Goal: Book appointment/travel/reservation

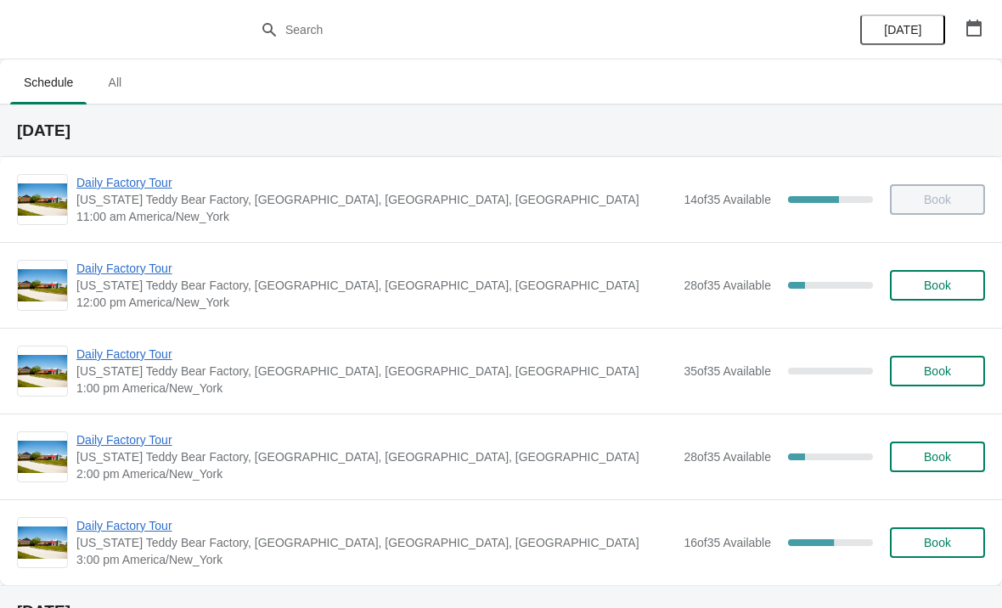
click at [630, 291] on span "[US_STATE] Teddy Bear Factory, [GEOGRAPHIC_DATA], [GEOGRAPHIC_DATA], [GEOGRAPHI…" at bounding box center [375, 285] width 598 height 17
click at [253, 295] on span "12:00 pm America/New_York" at bounding box center [375, 302] width 598 height 17
click at [164, 275] on span "Daily Factory Tour" at bounding box center [375, 268] width 598 height 17
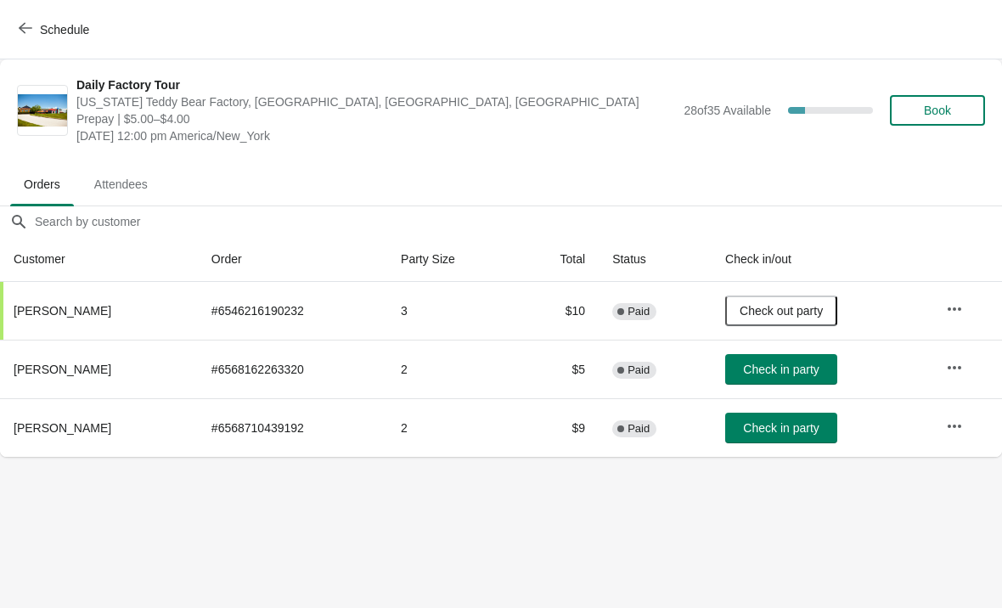
click at [818, 368] on span "Check in party" at bounding box center [781, 369] width 76 height 14
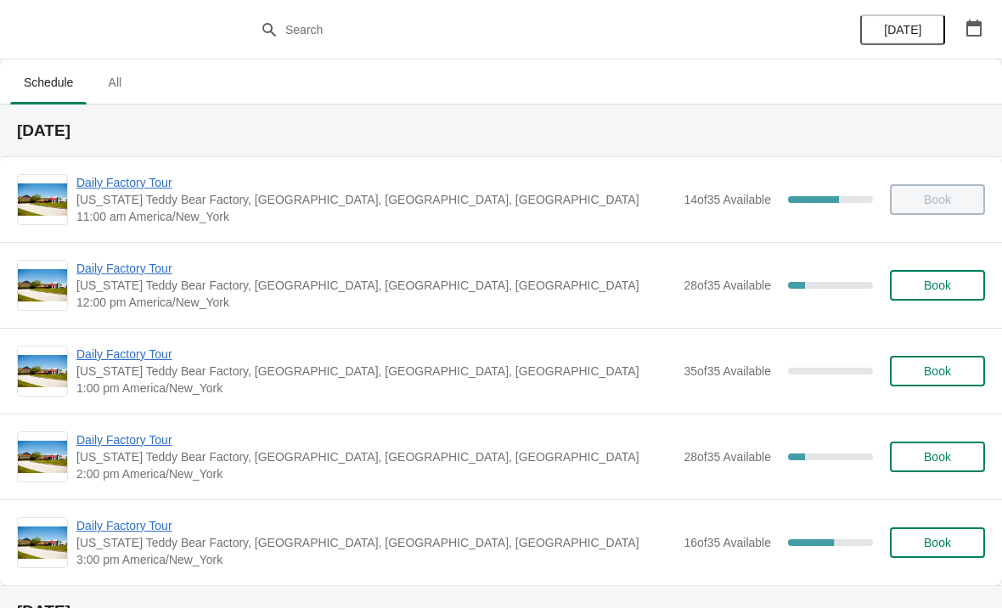
click at [550, 291] on span "[US_STATE] Teddy Bear Factory, [GEOGRAPHIC_DATA], [GEOGRAPHIC_DATA], [GEOGRAPHI…" at bounding box center [375, 285] width 598 height 17
click at [145, 263] on span "Daily Factory Tour" at bounding box center [375, 268] width 598 height 17
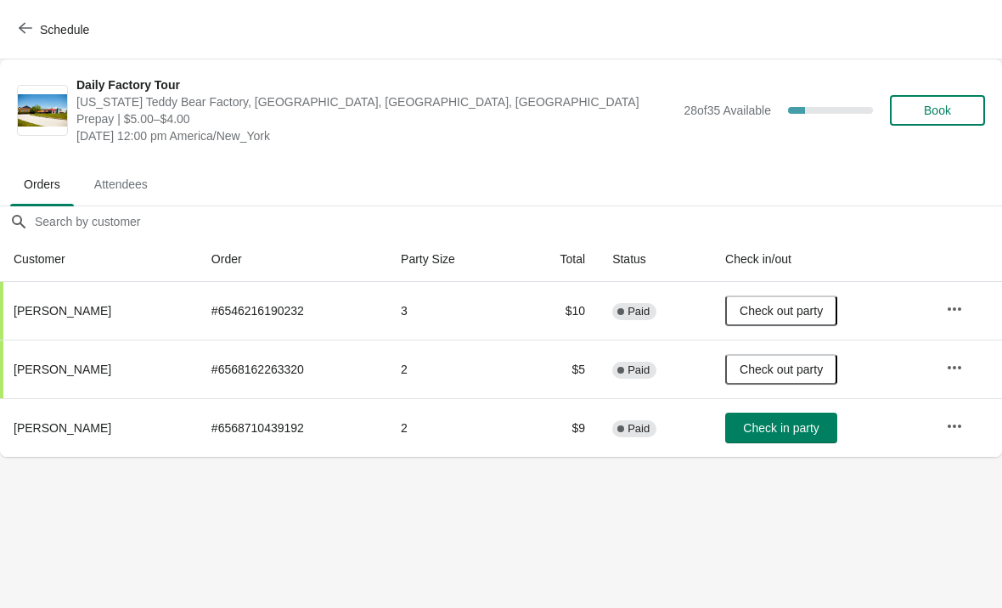
click at [813, 427] on span "Check in party" at bounding box center [781, 428] width 76 height 14
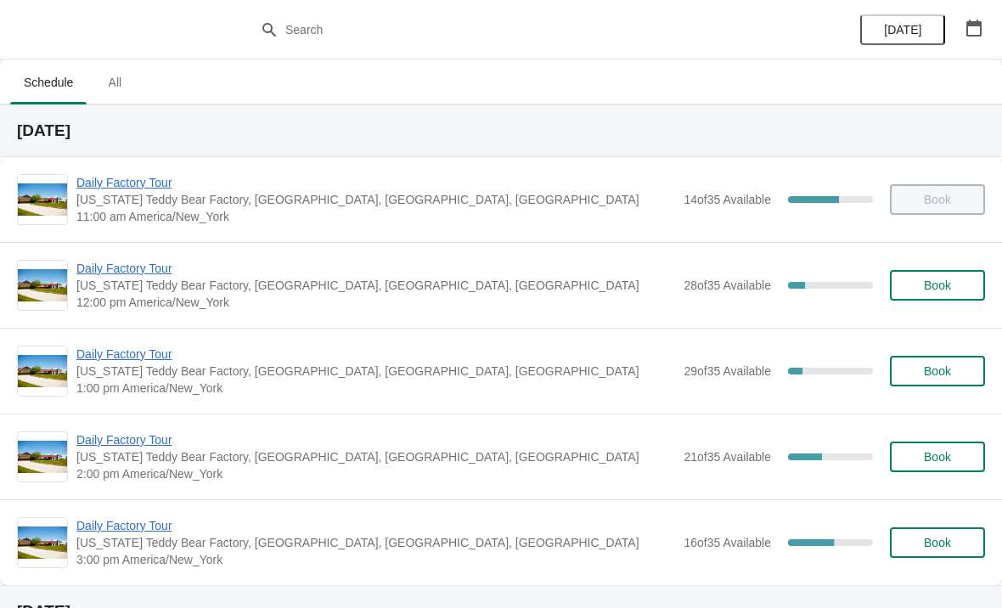
click at [157, 361] on span "Daily Factory Tour" at bounding box center [375, 353] width 598 height 17
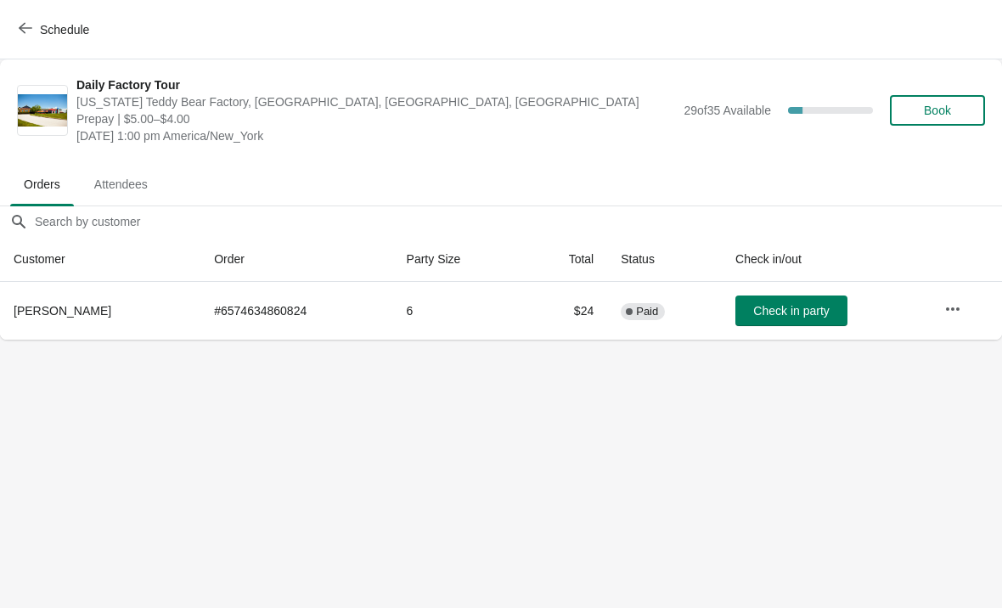
click at [34, 38] on button "Schedule" at bounding box center [55, 29] width 94 height 31
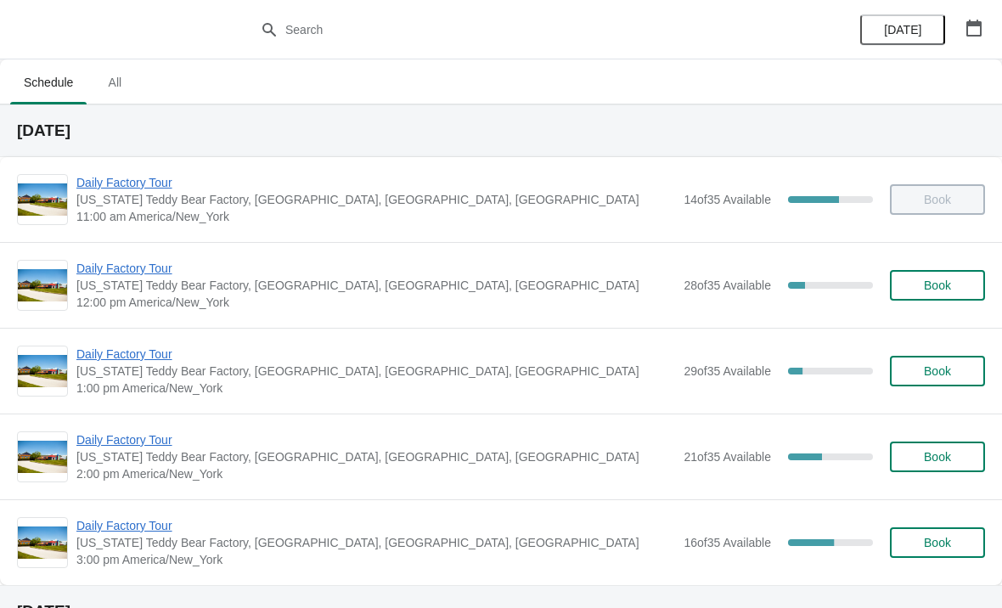
click at [132, 286] on span "[US_STATE] Teddy Bear Factory, [GEOGRAPHIC_DATA], [GEOGRAPHIC_DATA], [GEOGRAPHI…" at bounding box center [375, 285] width 598 height 17
click at [177, 274] on span "Daily Factory Tour" at bounding box center [375, 268] width 598 height 17
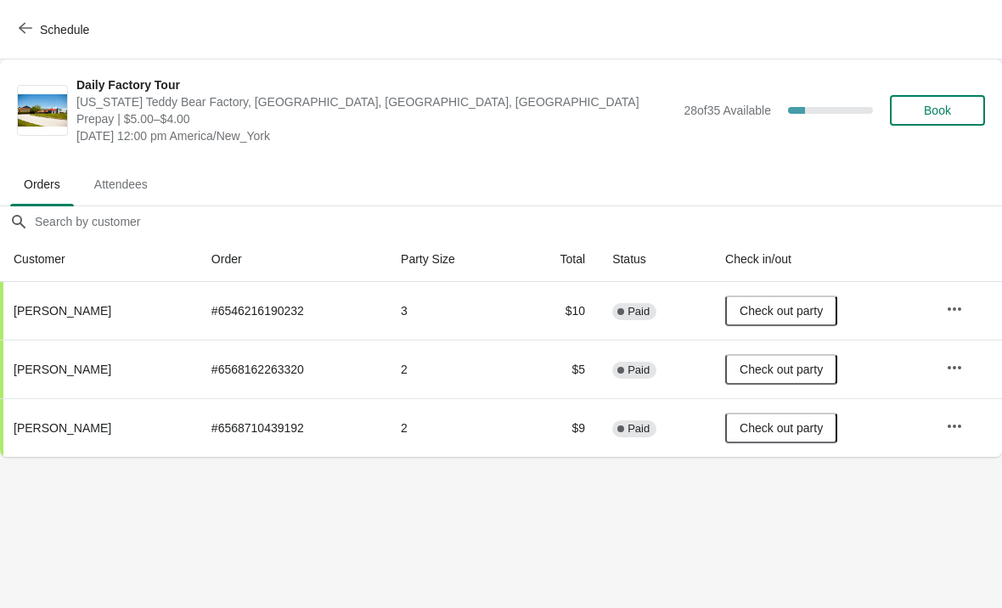
click at [21, 31] on icon "button" at bounding box center [26, 28] width 14 height 14
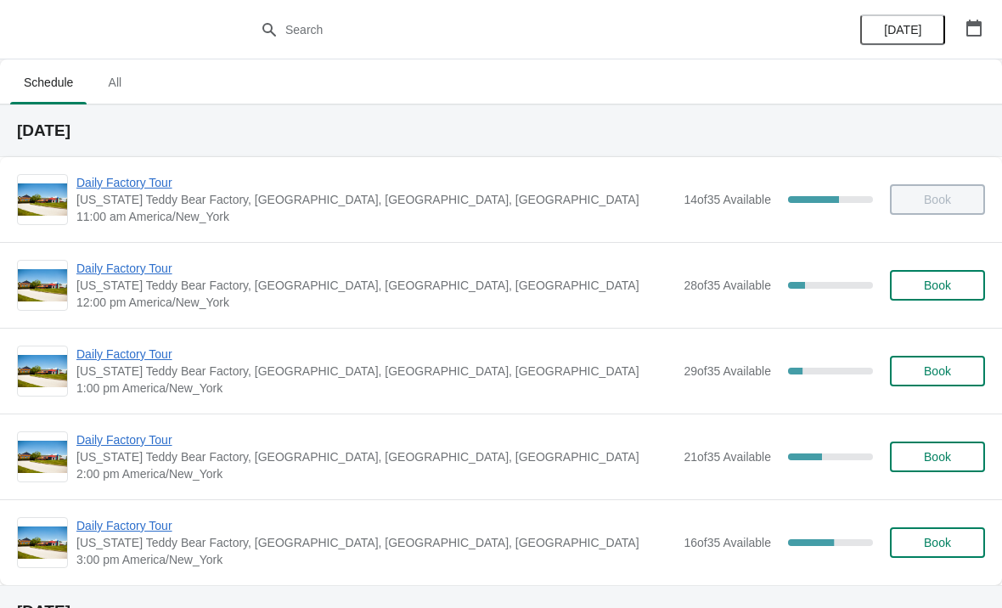
click at [134, 357] on span "Daily Factory Tour" at bounding box center [375, 353] width 598 height 17
click at [144, 358] on span "Daily Factory Tour" at bounding box center [375, 353] width 598 height 17
click at [135, 360] on span "Daily Factory Tour" at bounding box center [375, 353] width 598 height 17
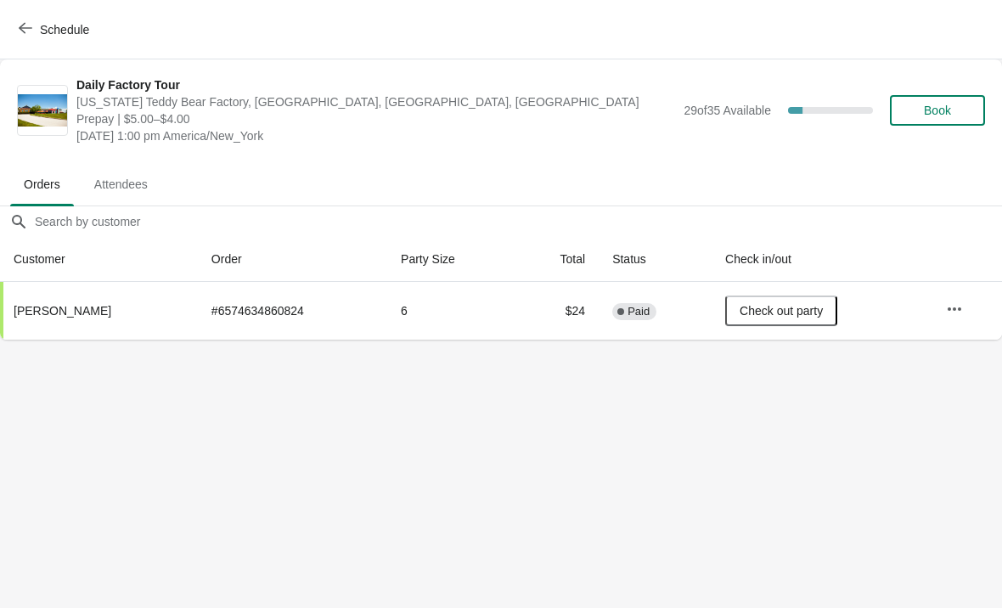
click at [38, 26] on span "Schedule" at bounding box center [55, 29] width 67 height 16
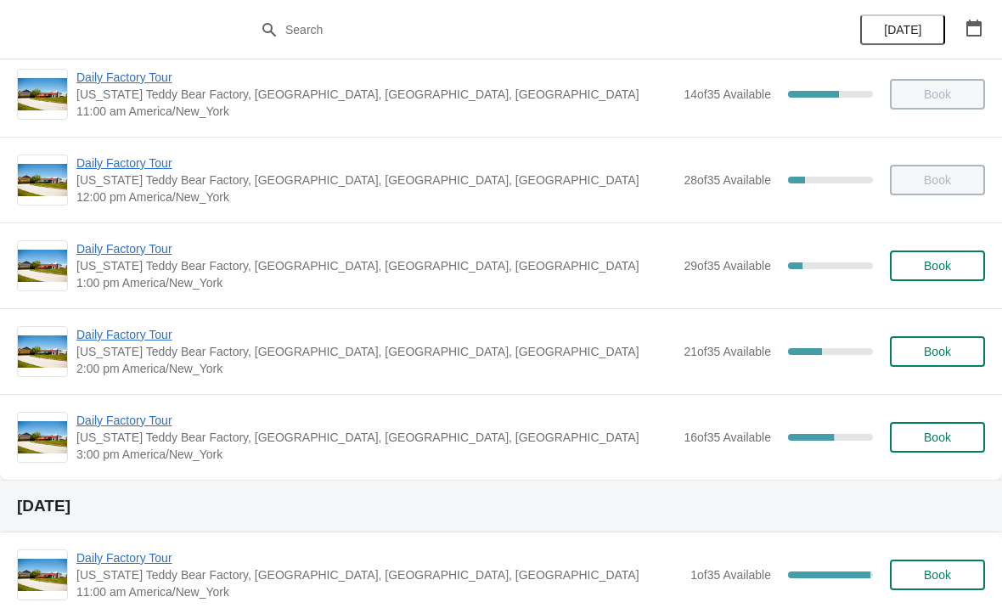
scroll to position [106, 0]
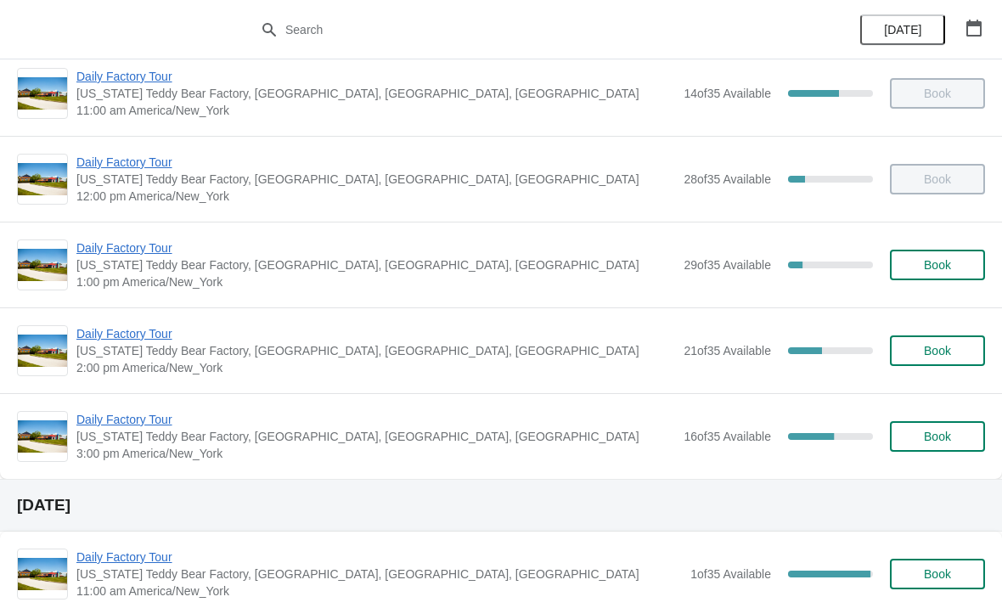
click at [160, 335] on span "Daily Factory Tour" at bounding box center [375, 333] width 598 height 17
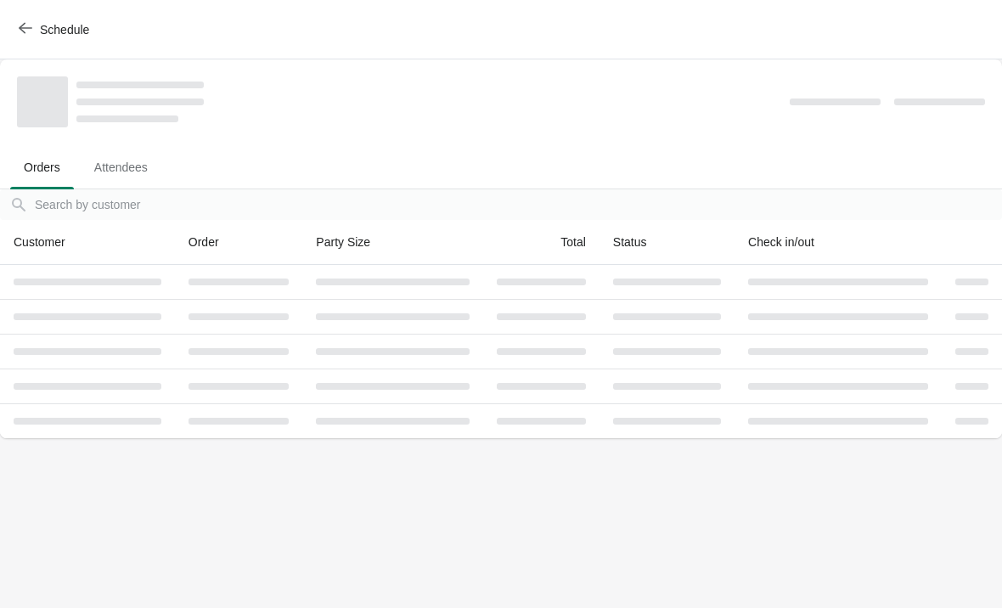
scroll to position [0, 0]
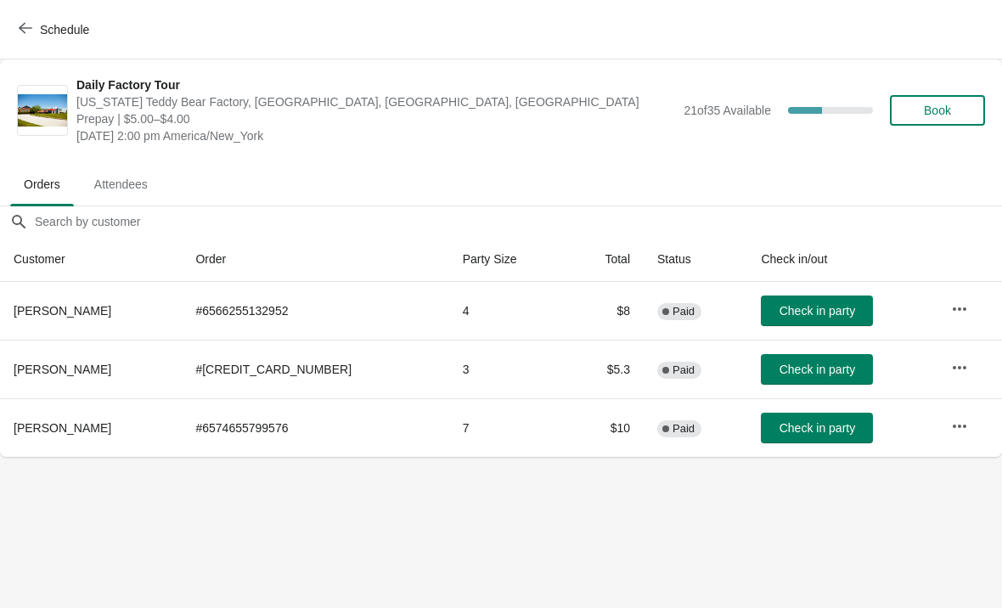
click at [23, 22] on icon "button" at bounding box center [26, 28] width 14 height 14
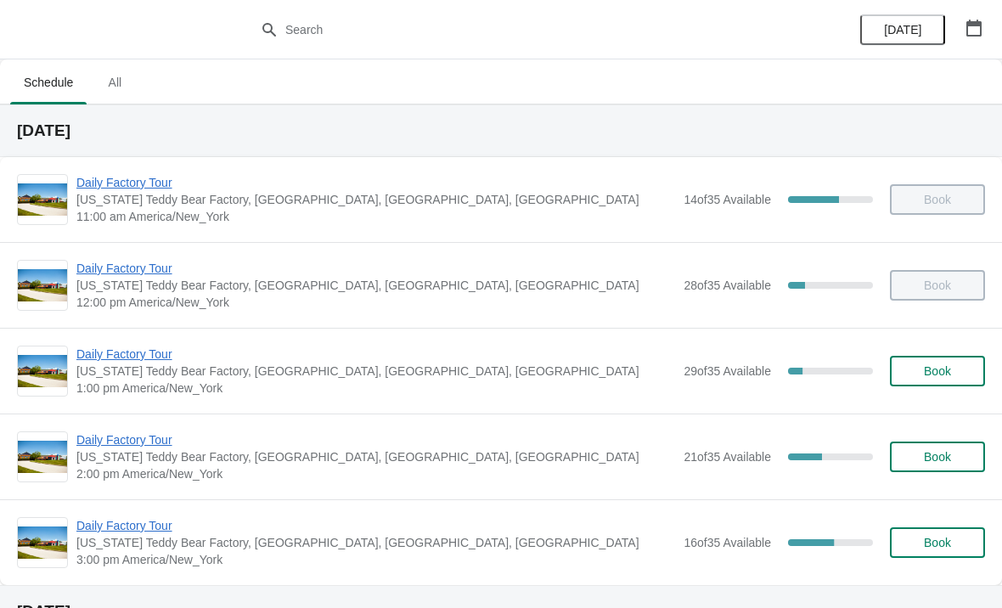
click at [149, 526] on span "Daily Factory Tour" at bounding box center [375, 525] width 598 height 17
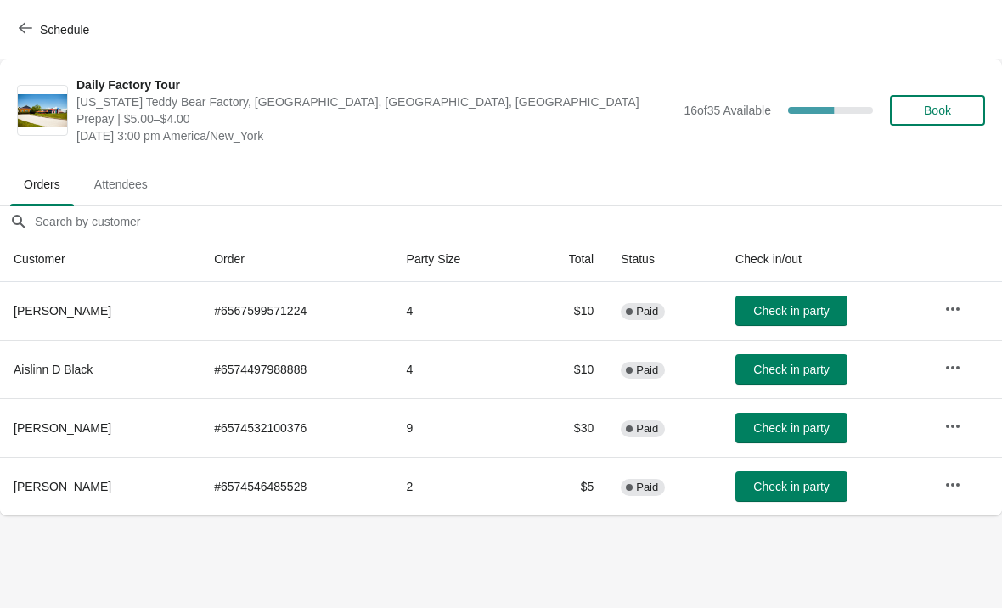
click at [15, 31] on button "Schedule" at bounding box center [55, 29] width 94 height 31
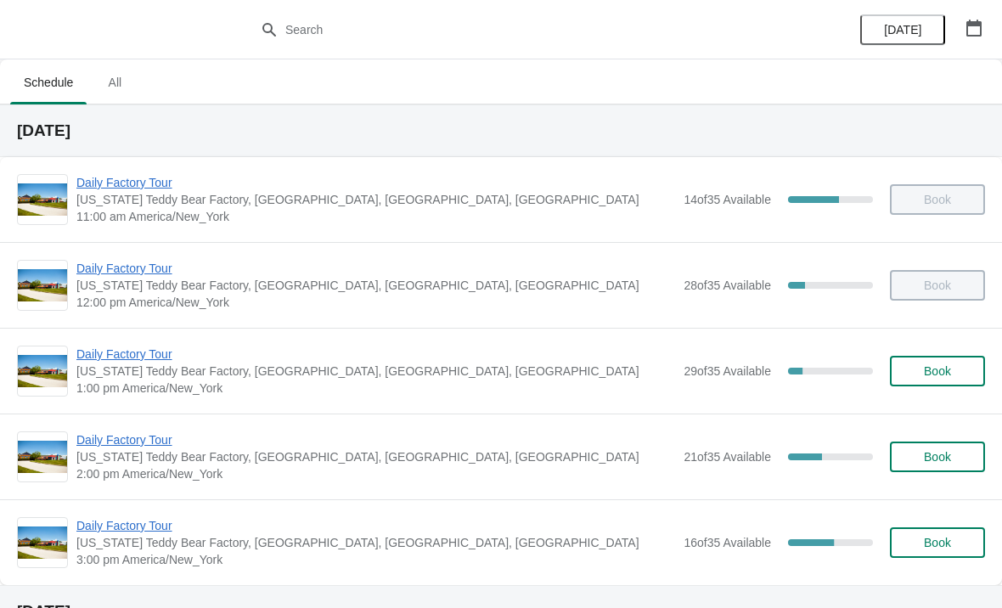
click at [151, 446] on span "Daily Factory Tour" at bounding box center [375, 439] width 598 height 17
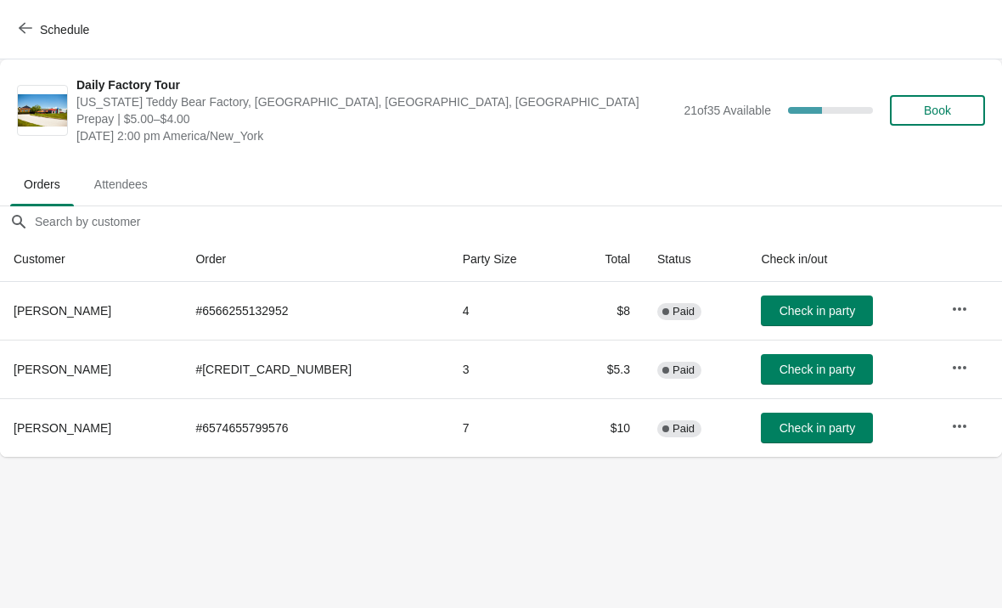
click at [27, 25] on icon "button" at bounding box center [26, 28] width 14 height 14
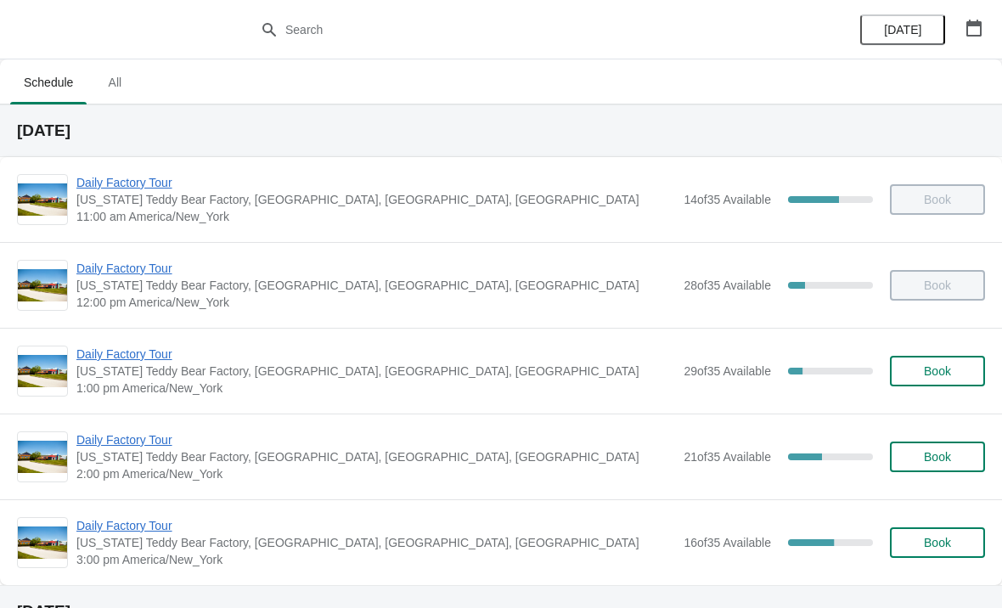
click at [148, 352] on span "Daily Factory Tour" at bounding box center [375, 353] width 598 height 17
click at [983, 27] on button "button" at bounding box center [973, 28] width 31 height 31
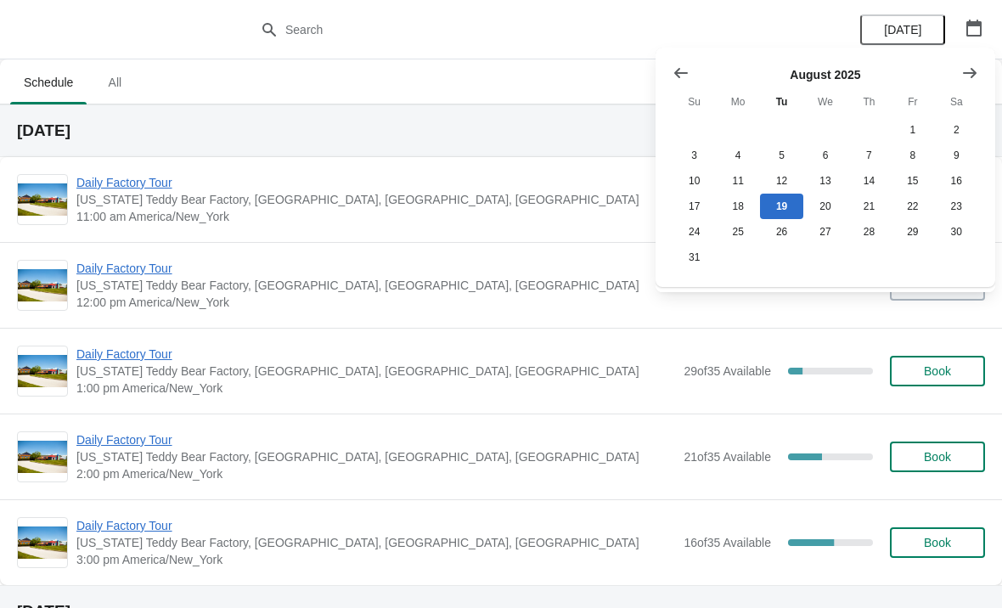
click at [666, 75] on button "Show previous month, July 2025" at bounding box center [680, 73] width 31 height 31
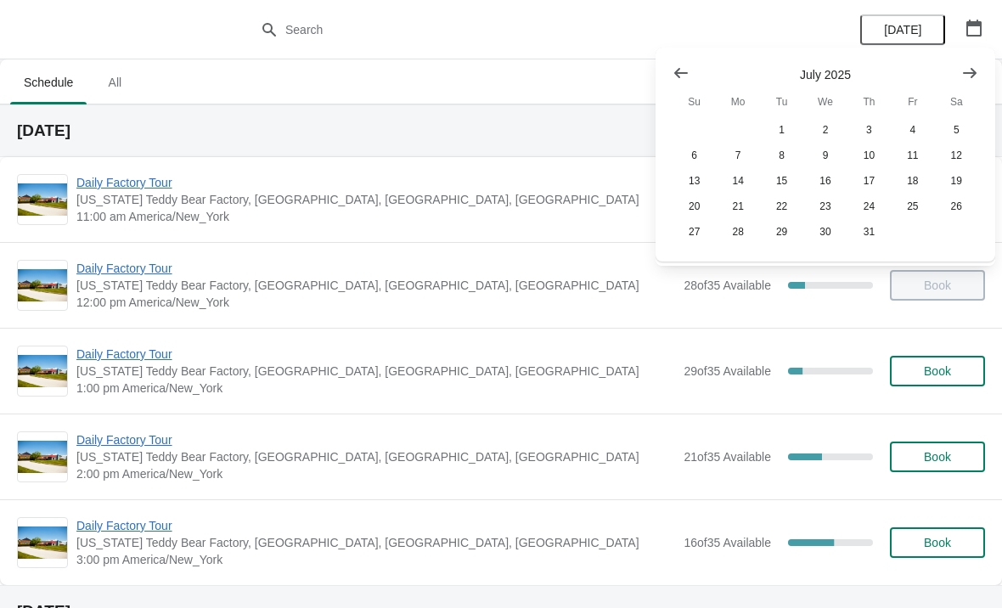
click at [965, 70] on icon "Show next month, August 2025" at bounding box center [969, 73] width 17 height 17
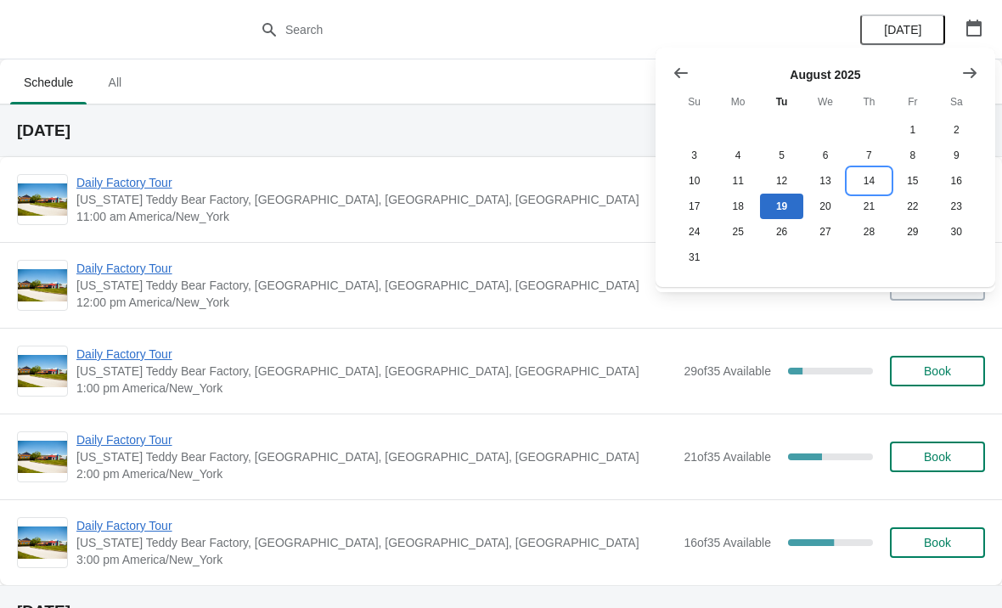
click at [871, 183] on button "14" at bounding box center [868, 180] width 43 height 25
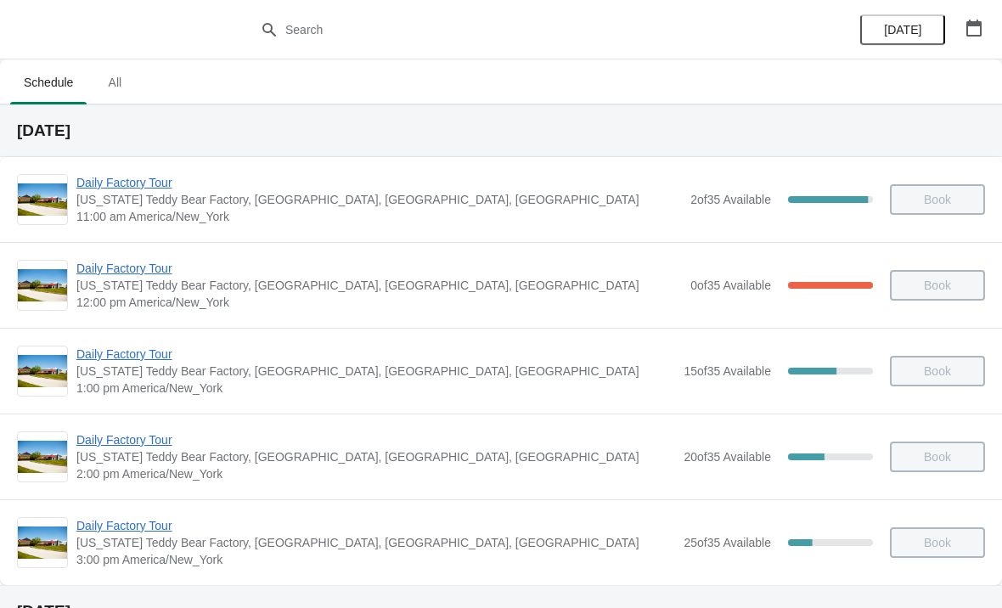
click at [160, 447] on span "Daily Factory Tour" at bounding box center [375, 439] width 598 height 17
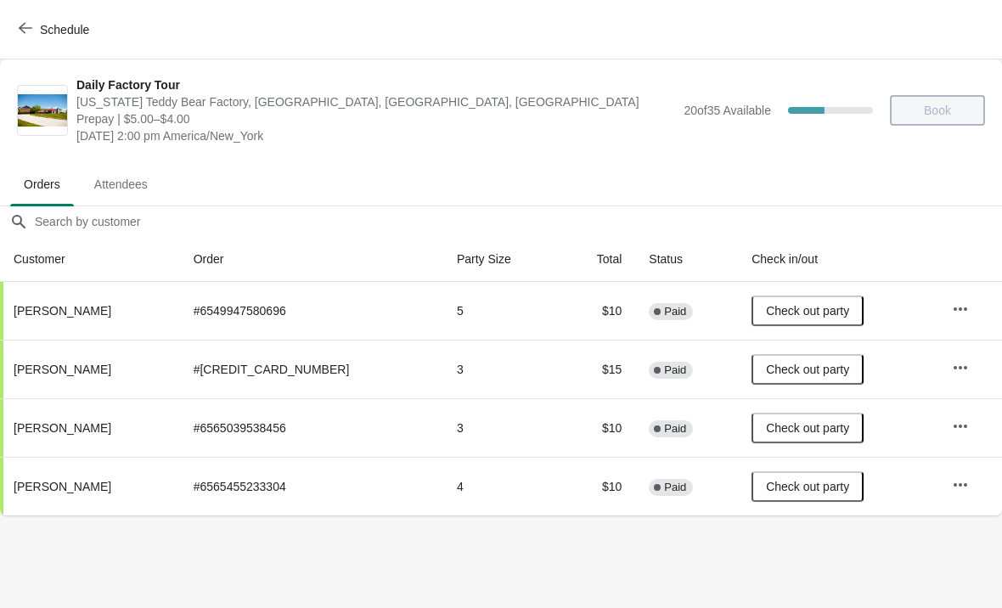
click at [25, 32] on icon "button" at bounding box center [26, 28] width 14 height 11
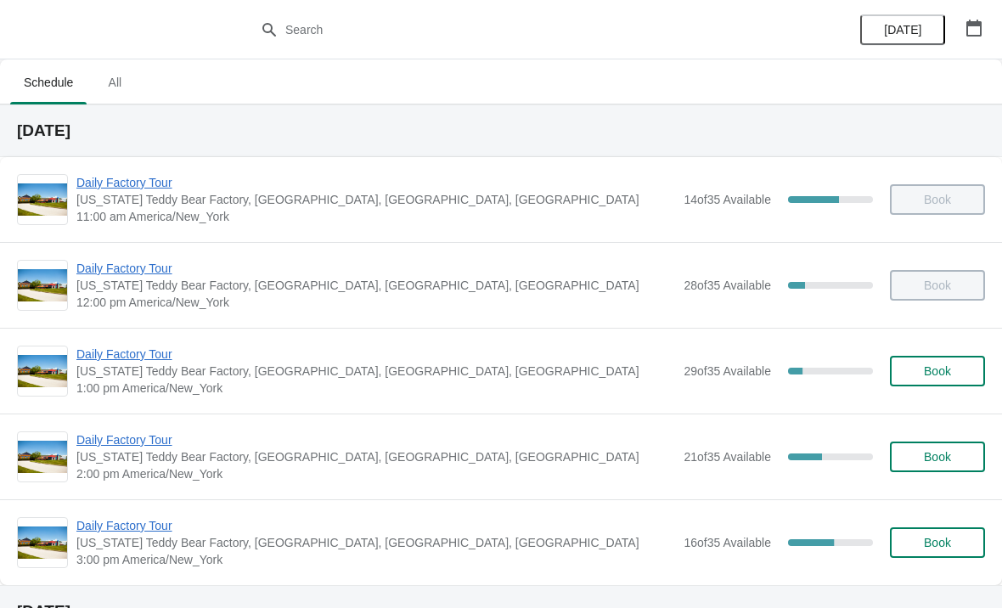
click at [144, 356] on span "Daily Factory Tour" at bounding box center [375, 353] width 598 height 17
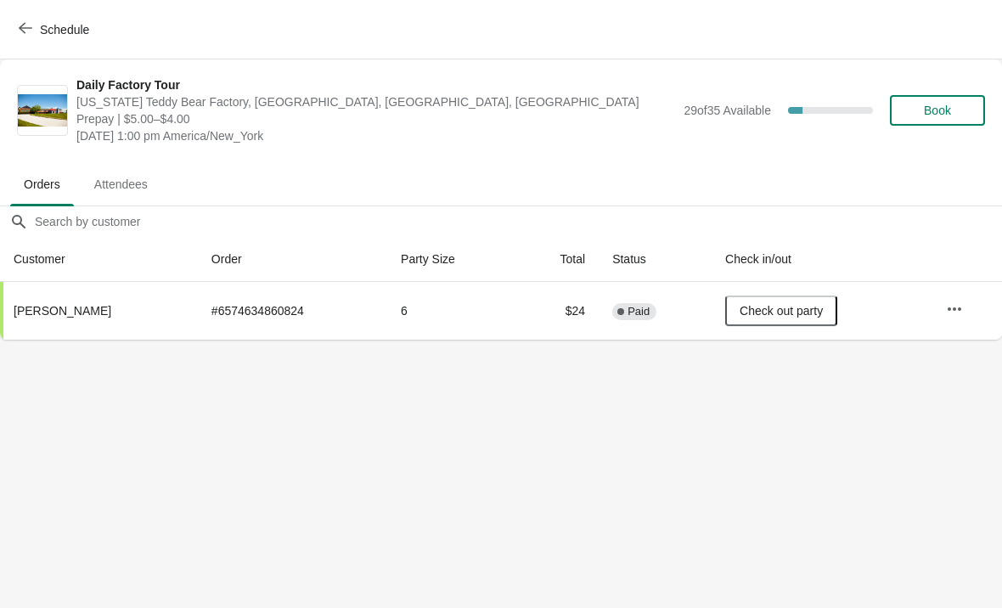
click at [20, 33] on icon "button" at bounding box center [26, 28] width 14 height 14
